Goal: Task Accomplishment & Management: Manage account settings

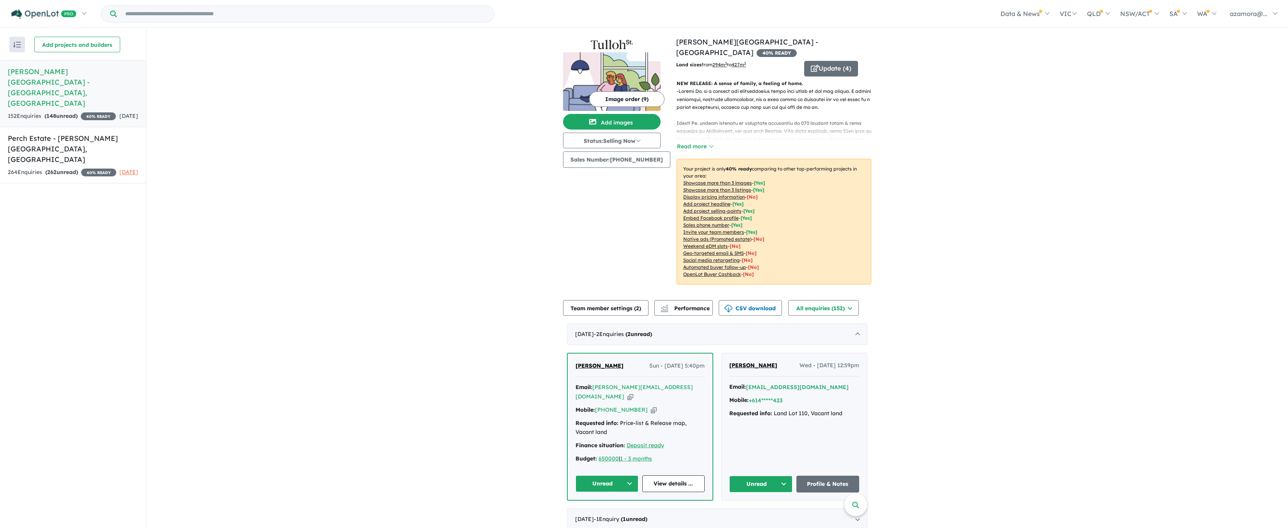
scroll to position [78, 0]
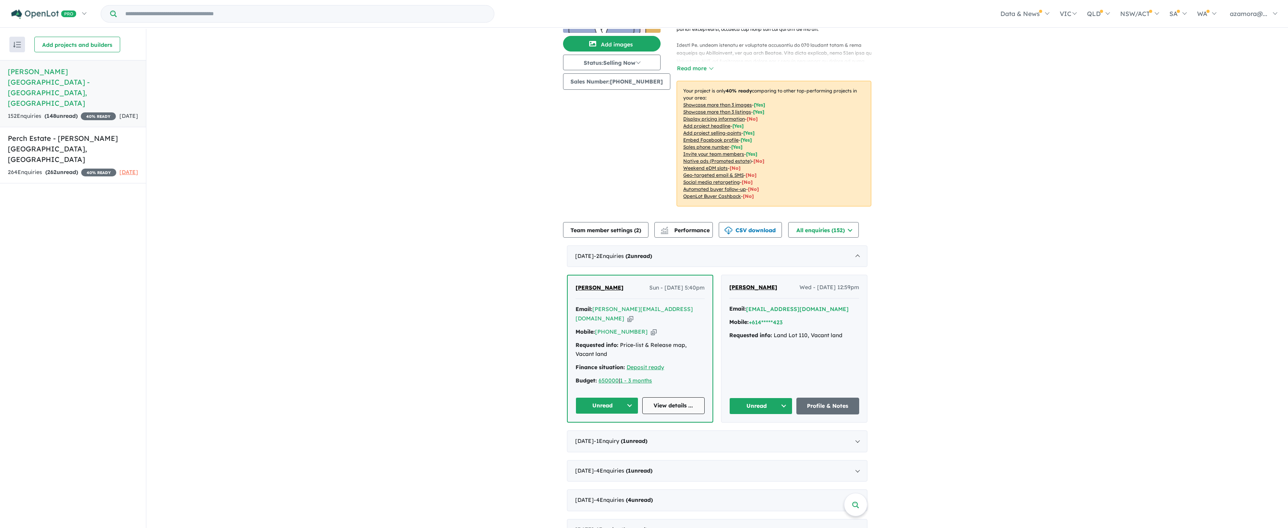
click at [681, 397] on link "View details ..." at bounding box center [673, 405] width 63 height 17
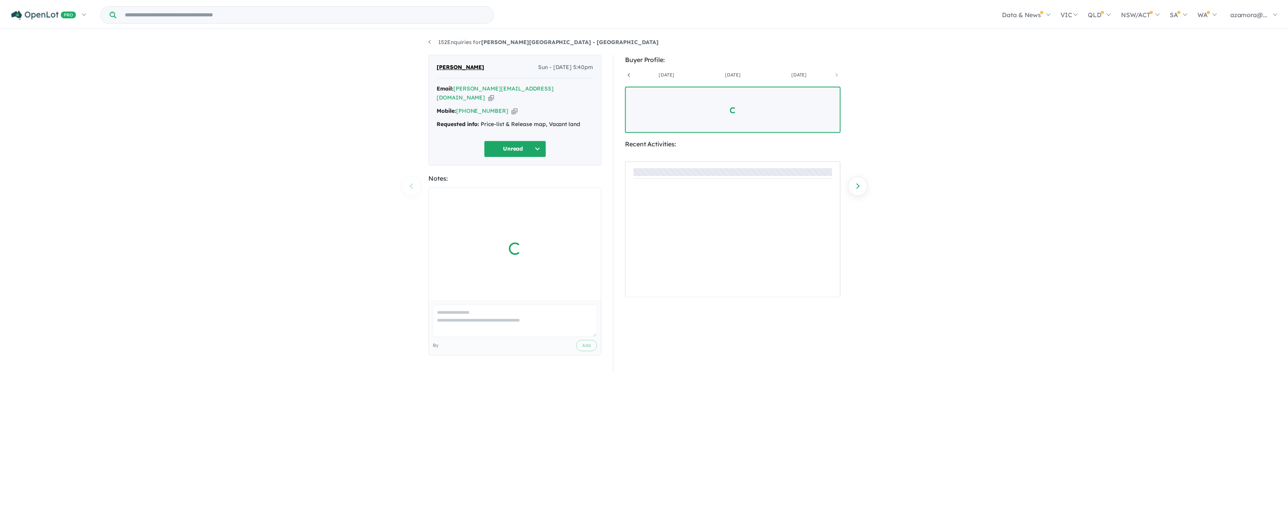
scroll to position [0, 124]
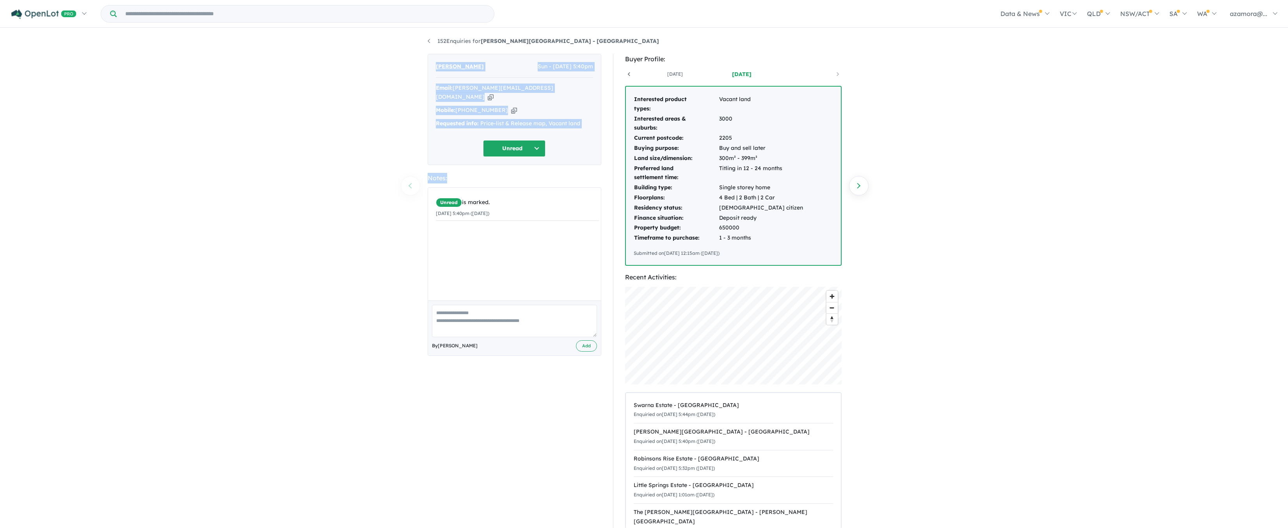
drag, startPoint x: 591, startPoint y: 164, endPoint x: 390, endPoint y: 46, distance: 232.9
click at [390, 46] on div "152 Enquiries for Tulloh St. Estate - Strathtulloh Previous enquiry Next enquir…" at bounding box center [644, 279] width 1288 height 500
click at [368, 82] on div "152 Enquiries for Tulloh St. Estate - Strathtulloh Previous enquiry Next enquir…" at bounding box center [644, 279] width 1288 height 500
drag, startPoint x: 412, startPoint y: 55, endPoint x: 596, endPoint y: 146, distance: 206.1
click at [596, 146] on div "152 Enquiries for Tulloh St. Estate - Strathtulloh Previous enquiry Next enquir…" at bounding box center [644, 279] width 1288 height 500
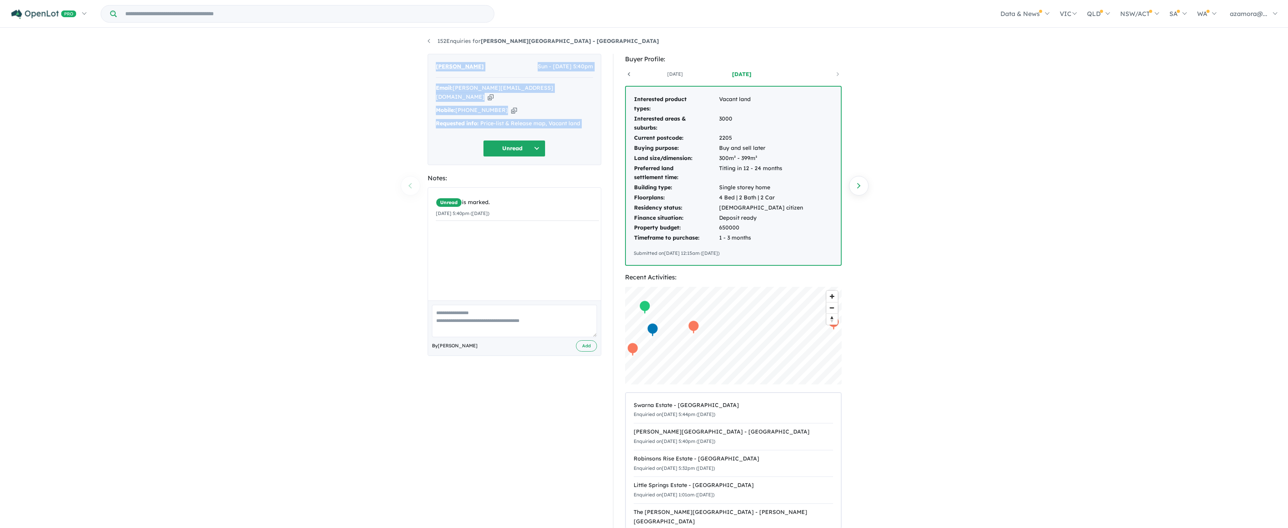
copy div "krish loku Sun - 31/08/2025, 5:40pm Email: krish.loku@gmail.com Copied! Mobile:…"
click at [538, 140] on button "Unread" at bounding box center [514, 148] width 62 height 17
click at [514, 176] on button "Assigned" at bounding box center [517, 185] width 68 height 18
